Goal: Task Accomplishment & Management: Use online tool/utility

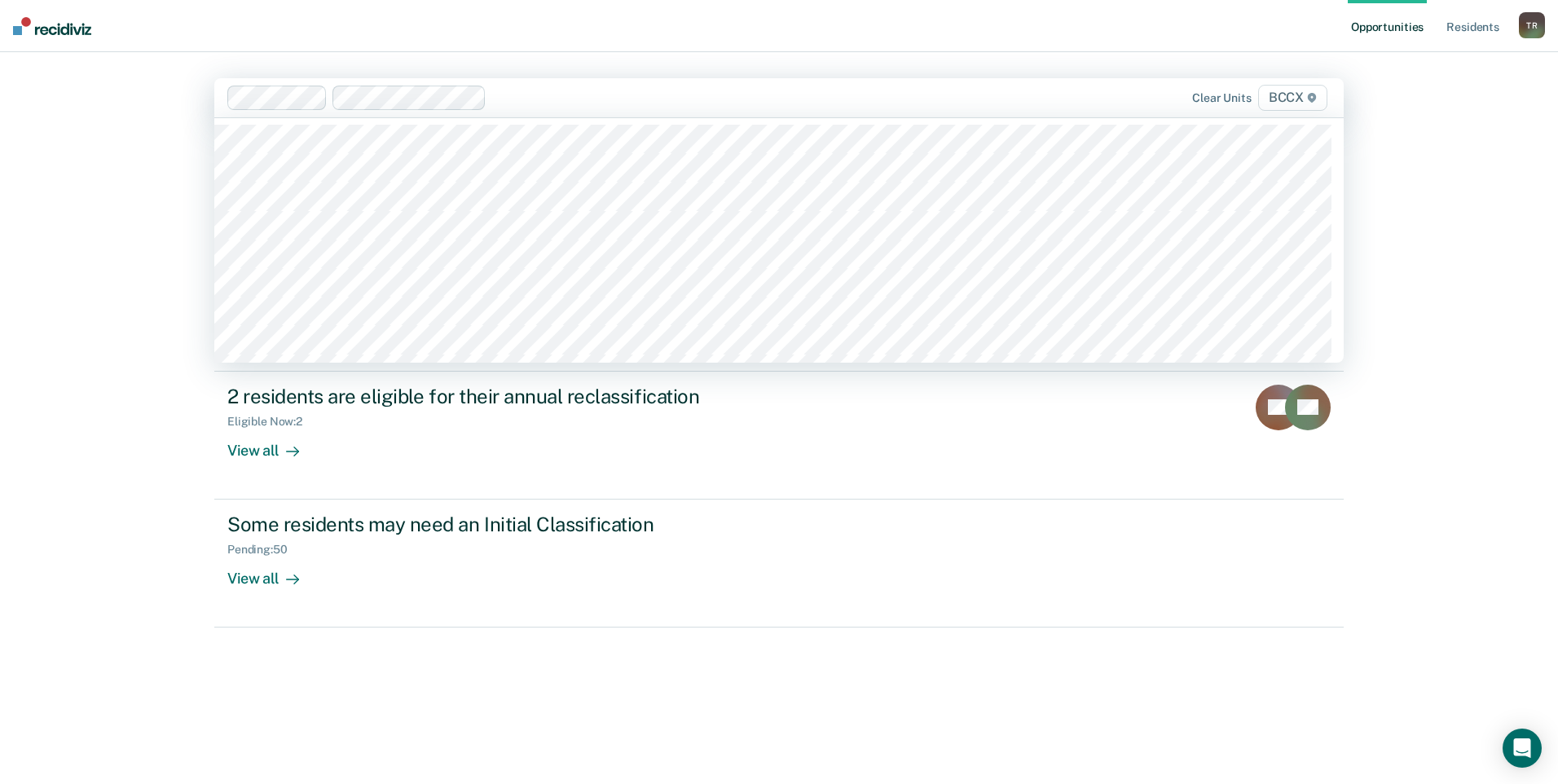
click at [551, 617] on div "Hi, [PERSON_NAME] We’ve found some outstanding items across 2 units 2 residents…" at bounding box center [779, 437] width 1129 height 601
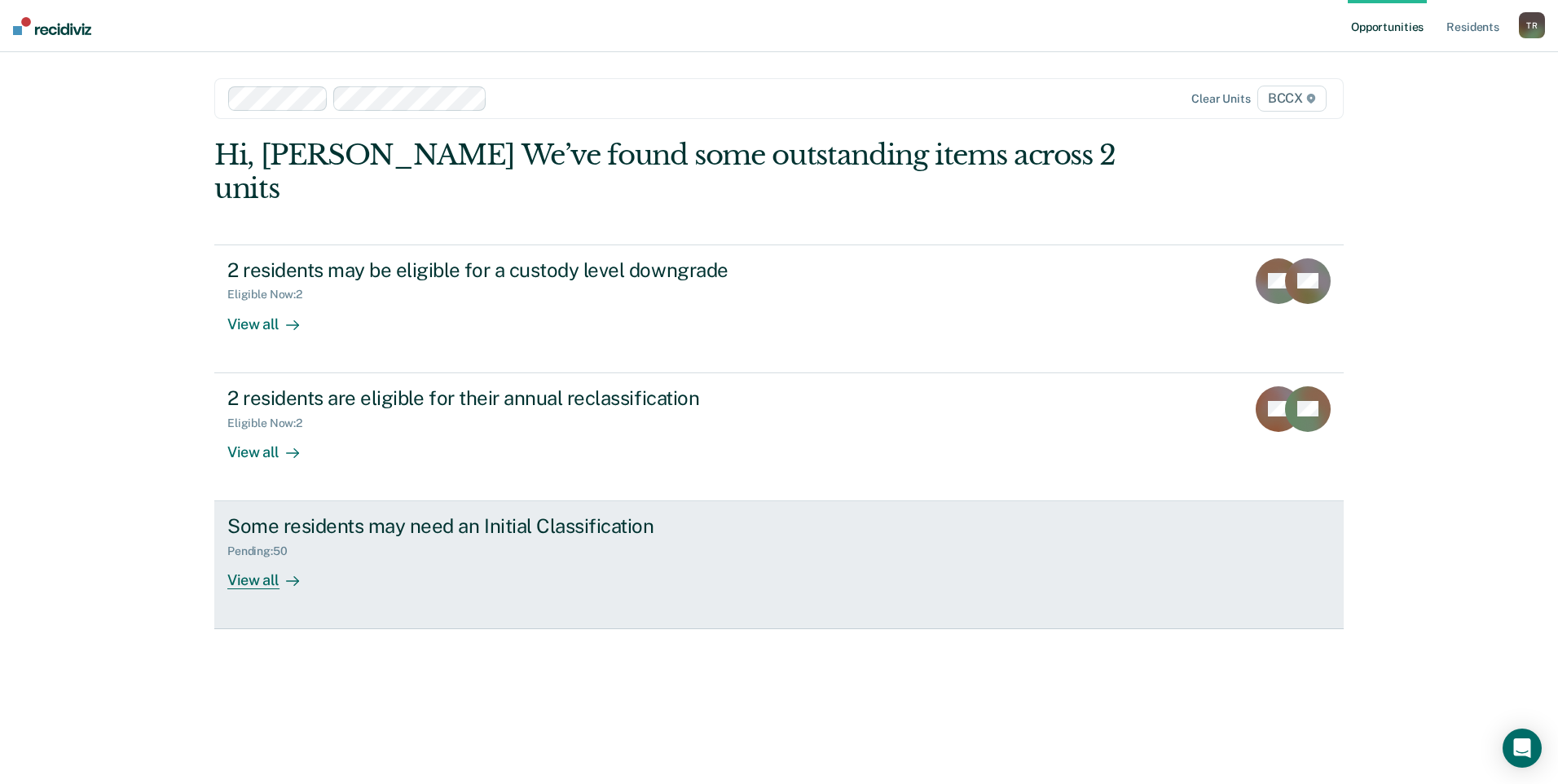
click at [256, 544] on div "Pending : 50" at bounding box center [264, 551] width 74 height 14
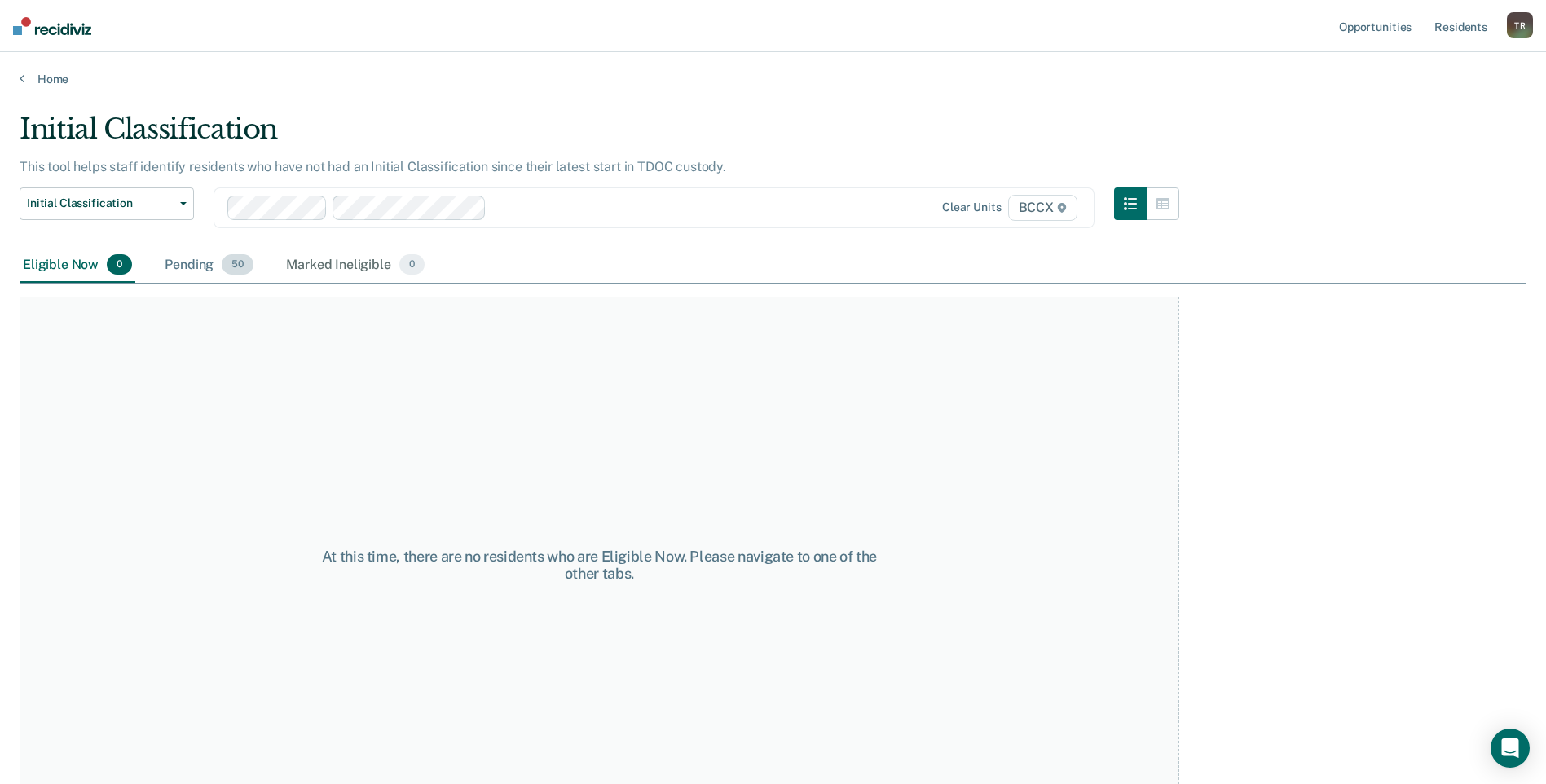
click at [195, 263] on div "Pending 50" at bounding box center [209, 266] width 95 height 35
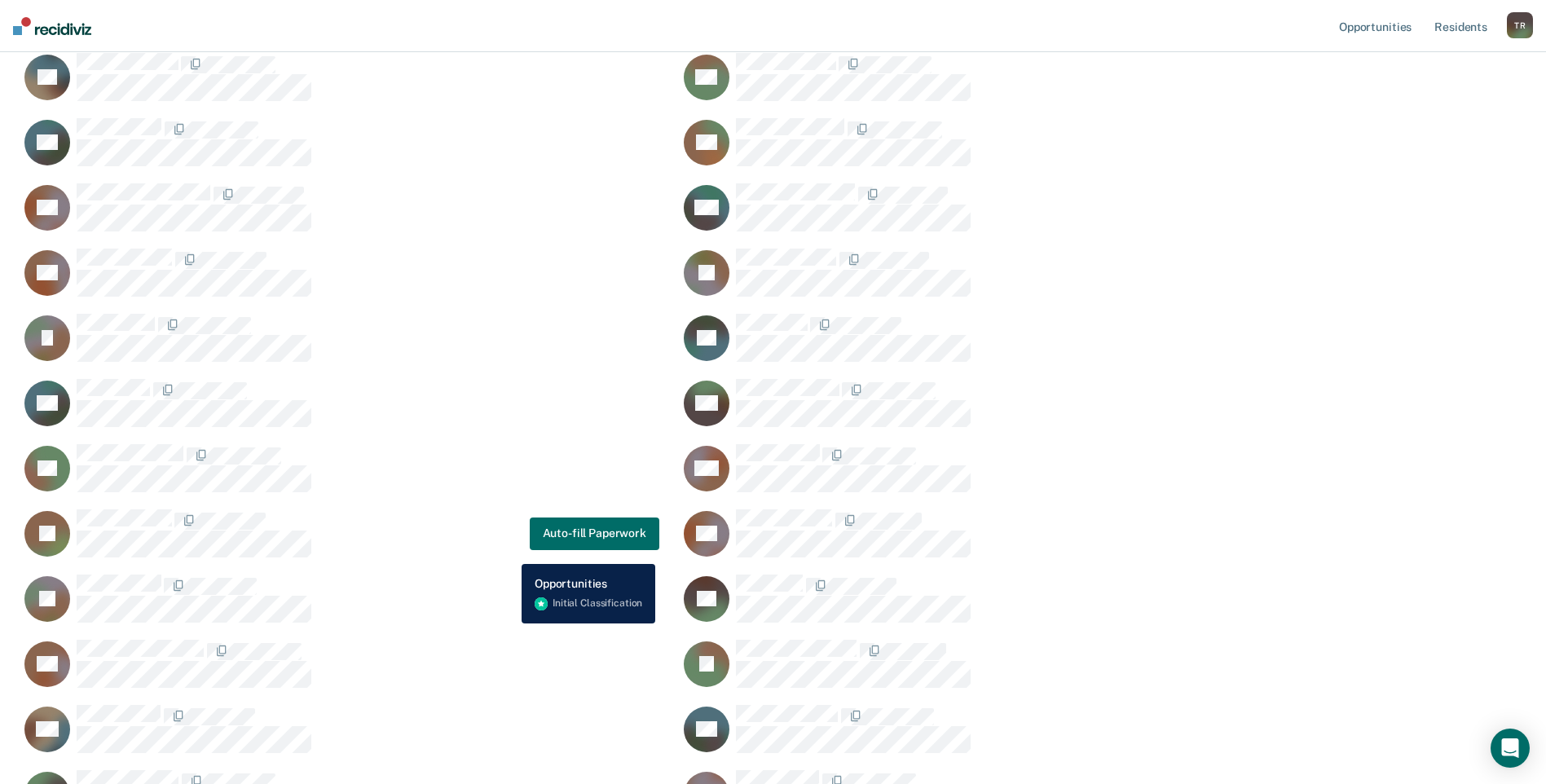
scroll to position [1140, 0]
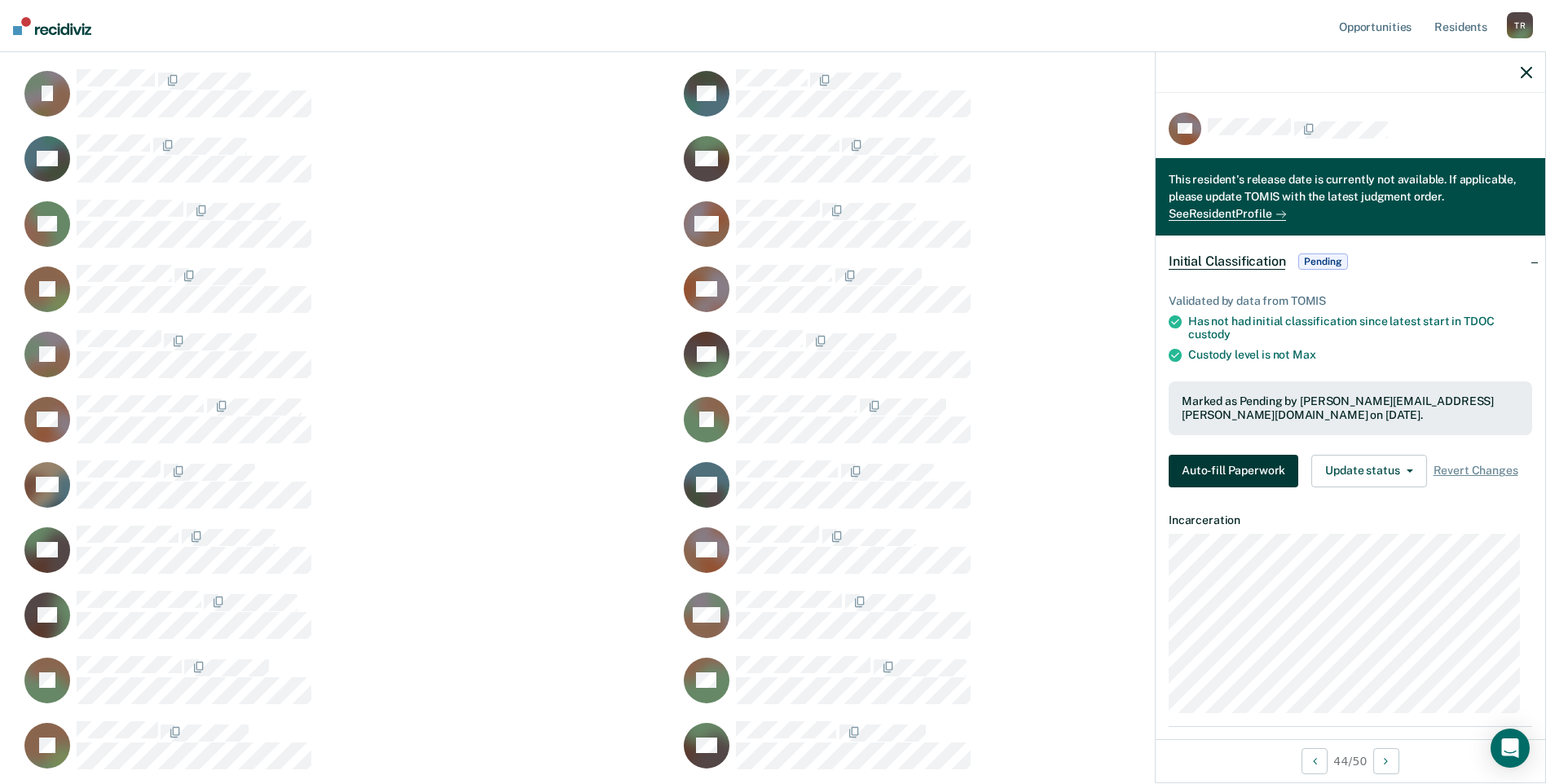
click at [1275, 478] on button "Auto-fill Paperwork" at bounding box center [1233, 471] width 130 height 33
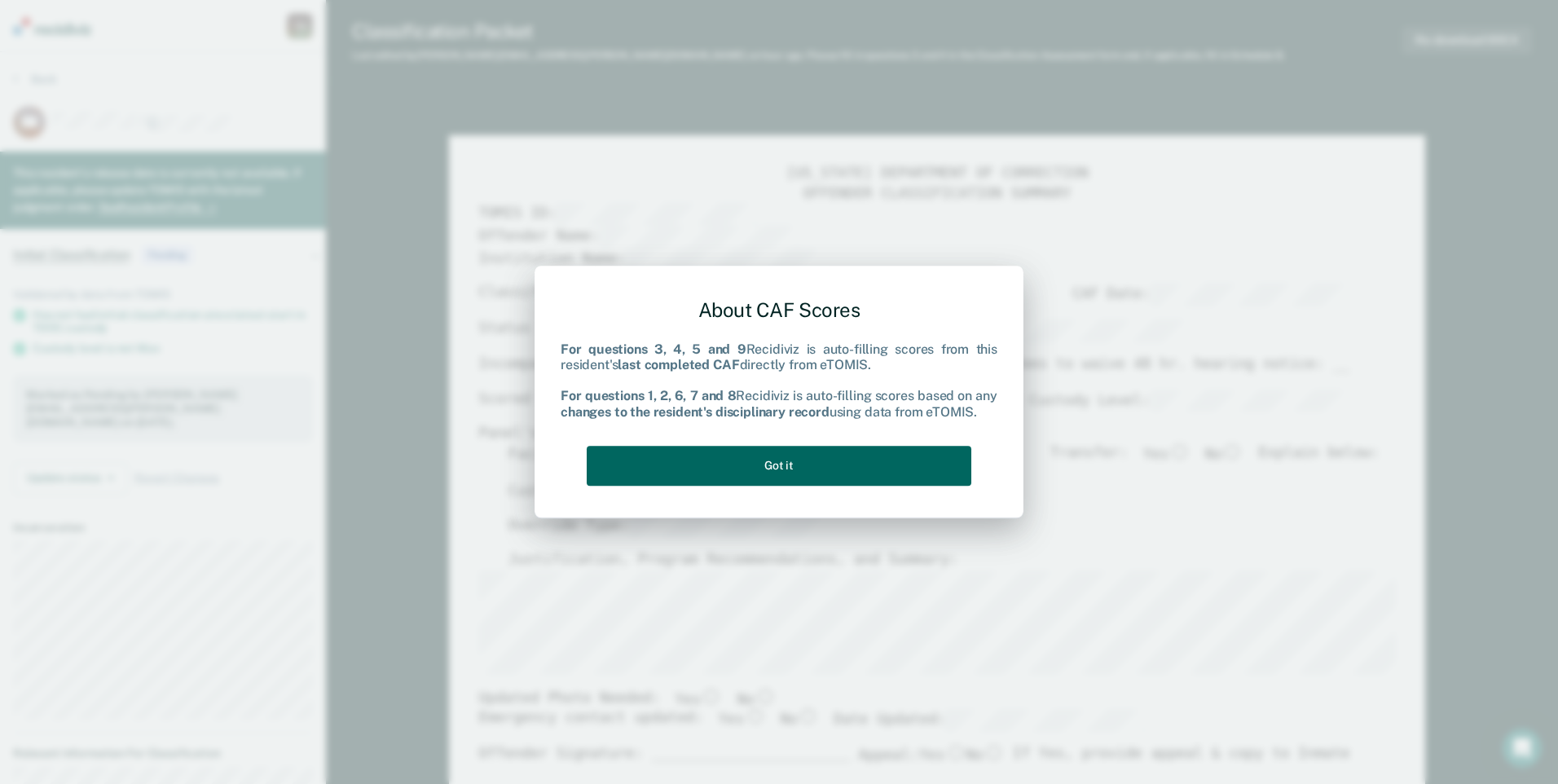
click at [904, 470] on button "Got it" at bounding box center [779, 465] width 384 height 40
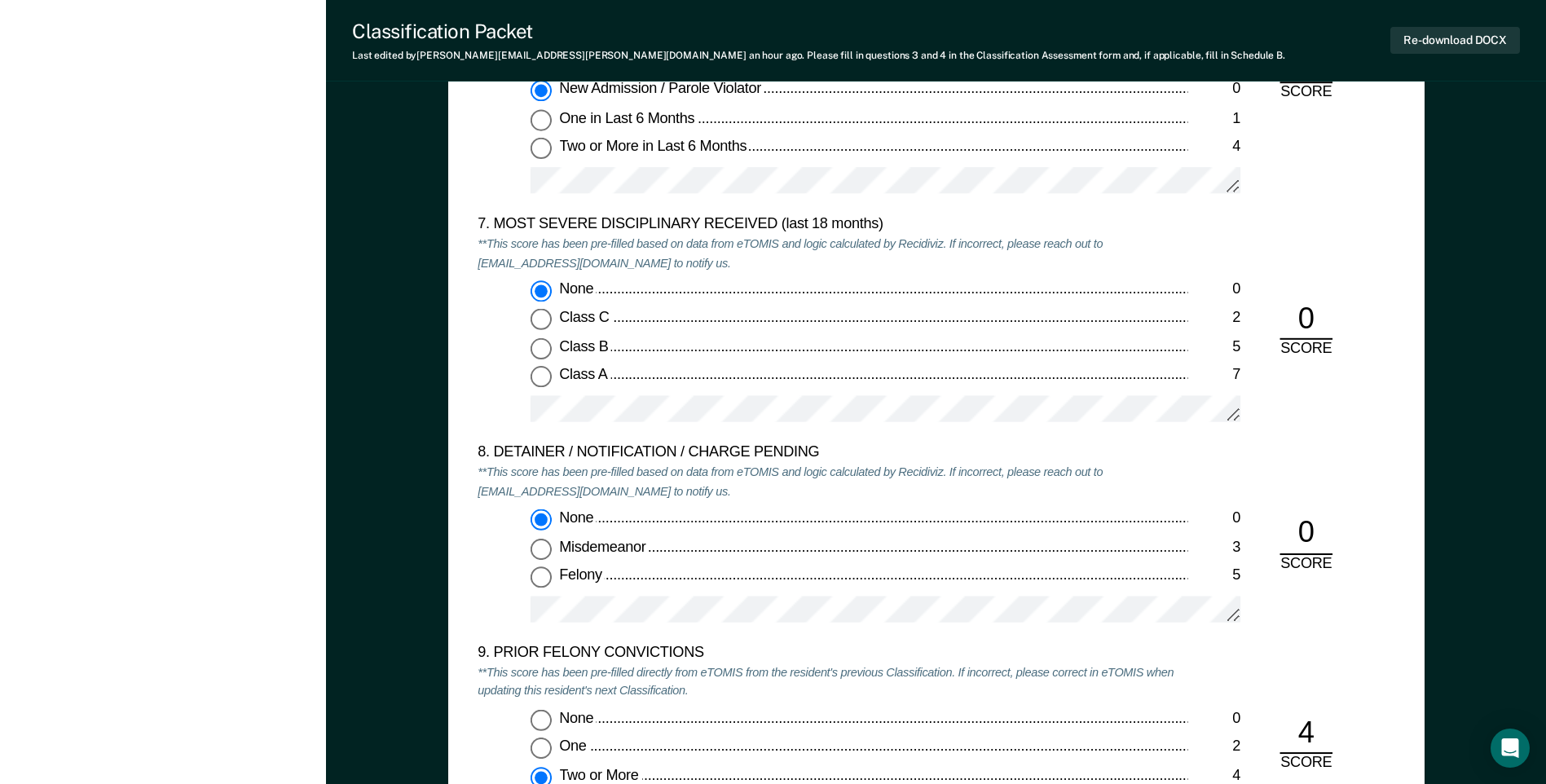
scroll to position [3584, 0]
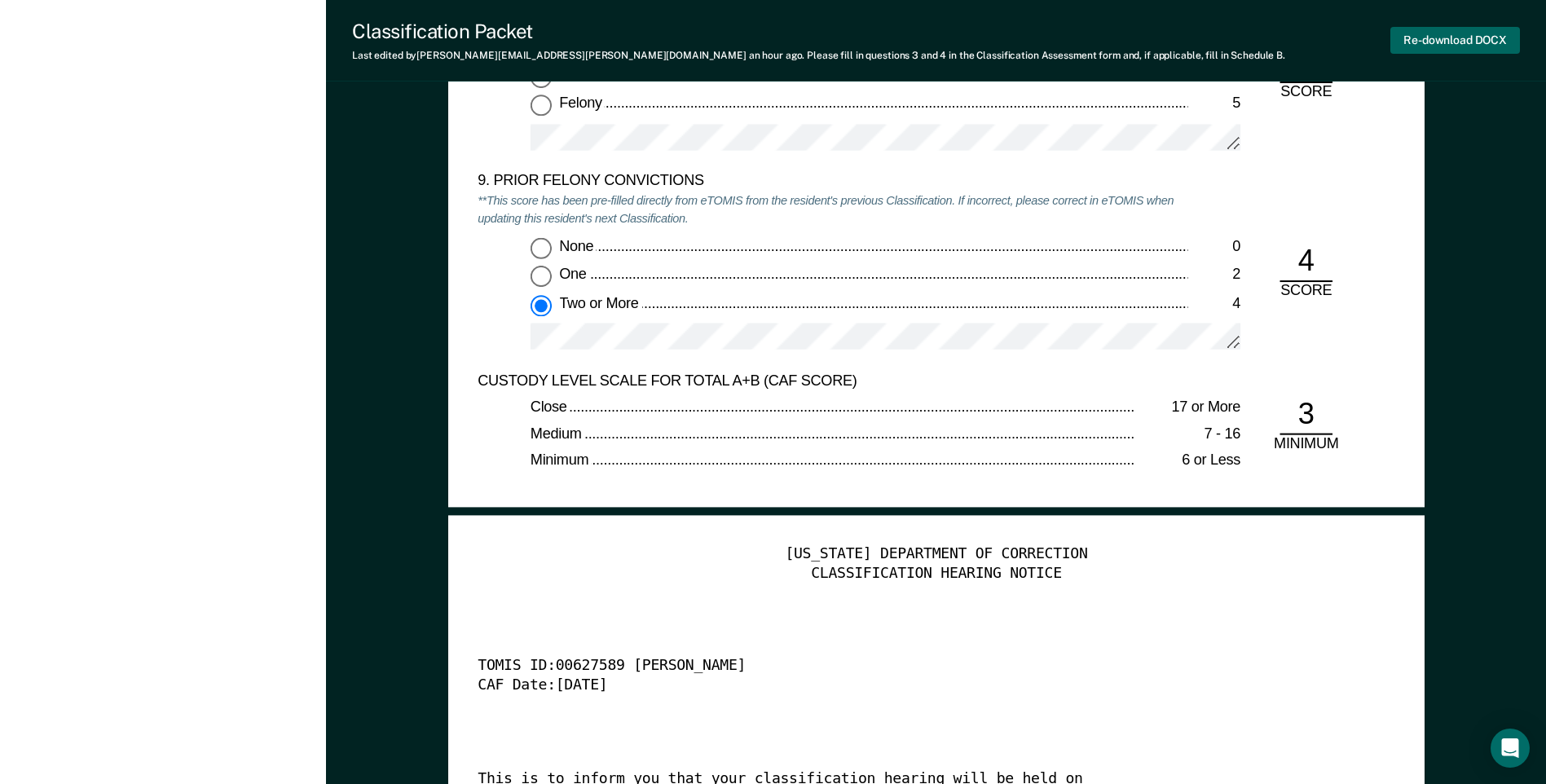
click at [1416, 37] on button "Re-download DOCX" at bounding box center [1455, 40] width 130 height 27
type textarea "x"
